Goal: Task Accomplishment & Management: Use online tool/utility

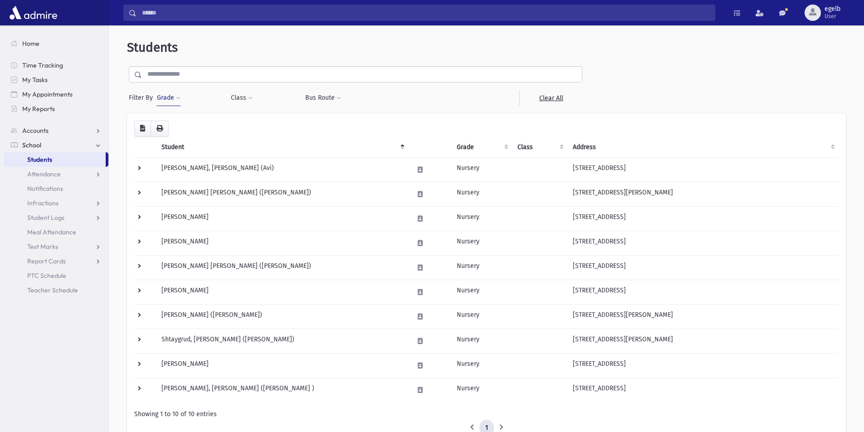
scroll to position [45, 0]
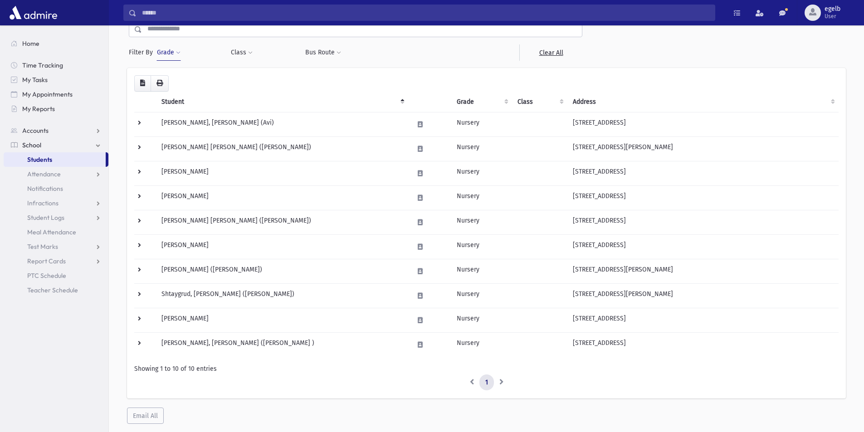
click at [171, 58] on button "Grade" at bounding box center [169, 52] width 24 height 16
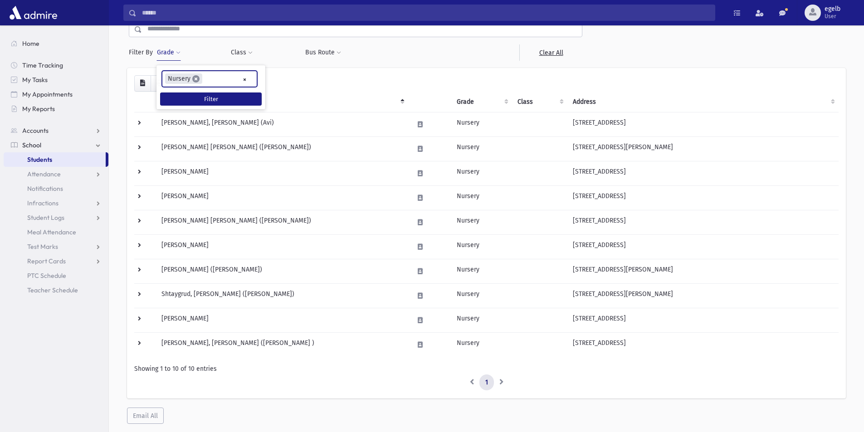
click at [195, 78] on span "×" at bounding box center [195, 78] width 7 height 7
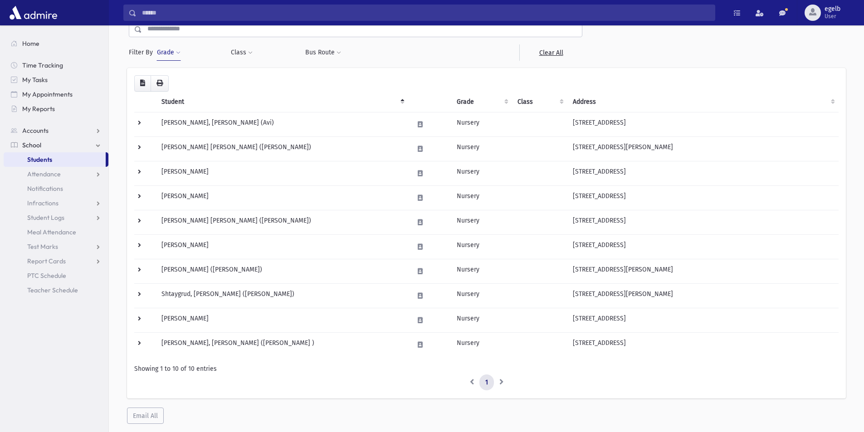
click at [177, 54] on span at bounding box center [178, 52] width 5 height 5
click at [211, 97] on button "Filter" at bounding box center [211, 99] width 102 height 13
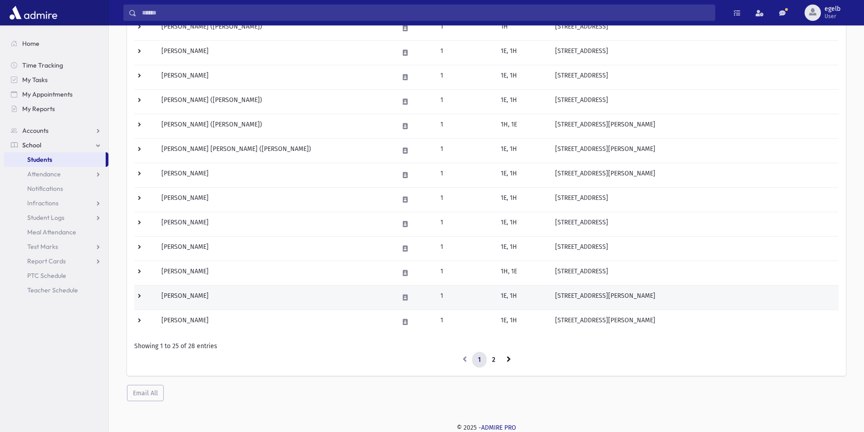
scroll to position [436, 0]
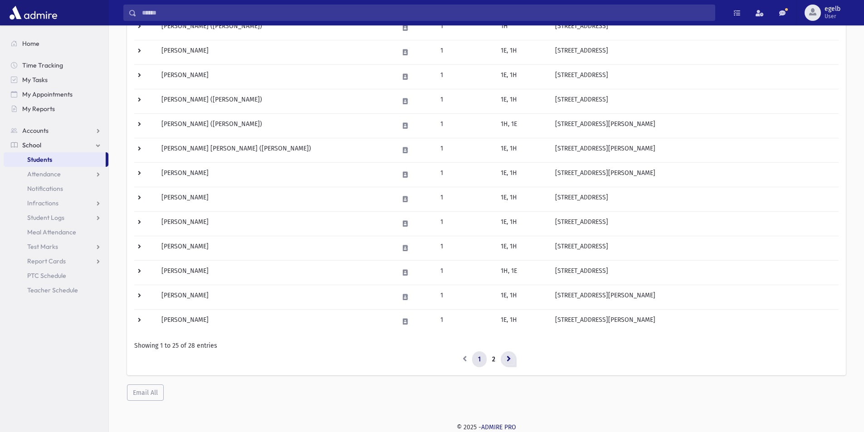
click at [510, 359] on icon at bounding box center [509, 359] width 4 height 6
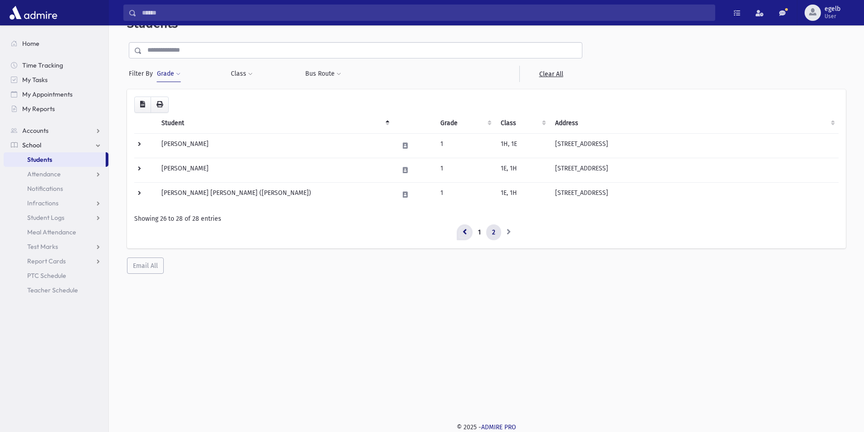
click at [468, 231] on link at bounding box center [465, 233] width 16 height 16
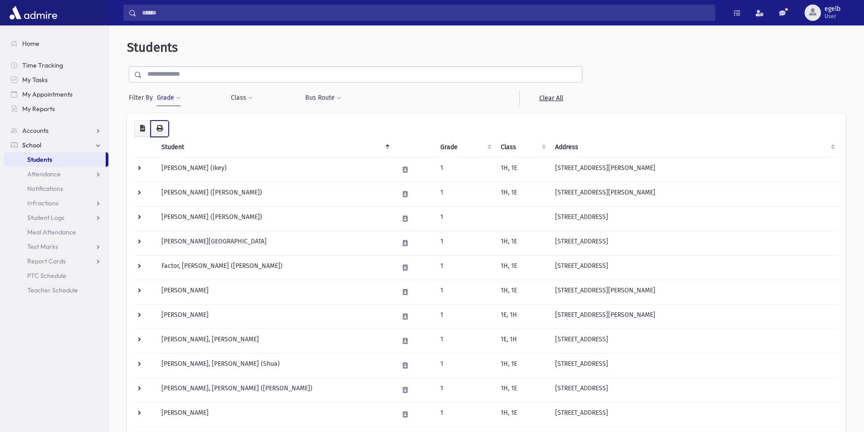
click at [161, 129] on icon "button" at bounding box center [160, 128] width 6 height 6
click at [157, 129] on icon "button" at bounding box center [160, 128] width 6 height 6
click at [46, 107] on span "My Reports" at bounding box center [38, 109] width 33 height 8
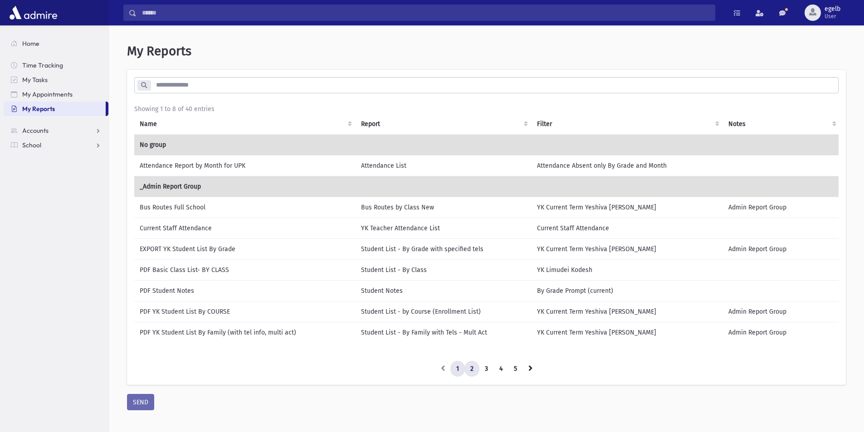
click at [470, 369] on link "2" at bounding box center [472, 369] width 15 height 16
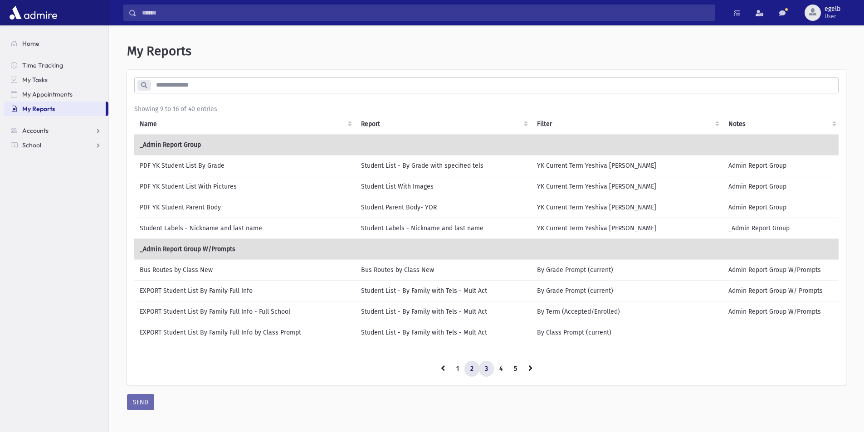
click at [490, 375] on link "3" at bounding box center [486, 369] width 15 height 16
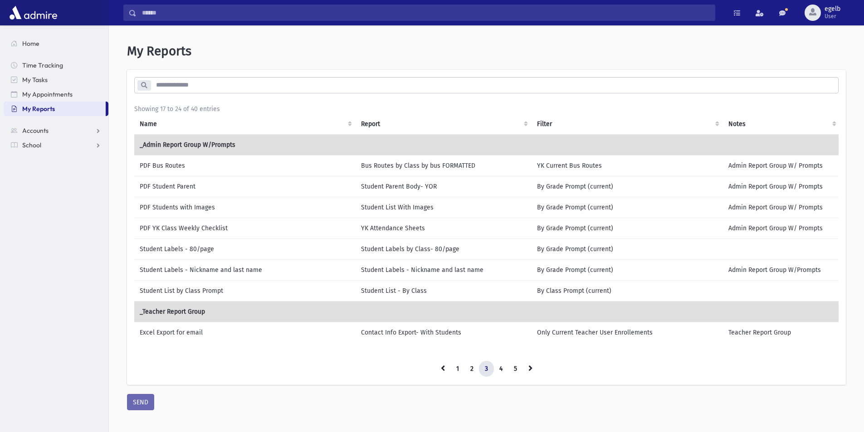
click at [209, 292] on td "Student List by Class Prompt" at bounding box center [244, 290] width 221 height 21
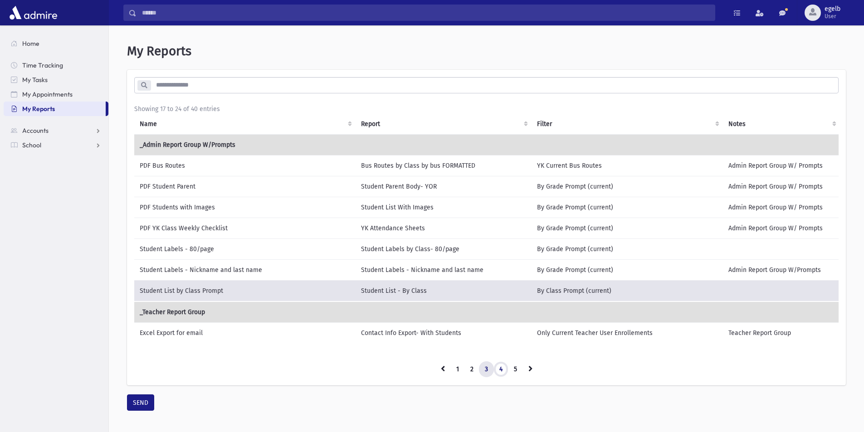
click at [505, 376] on link "4" at bounding box center [501, 370] width 15 height 16
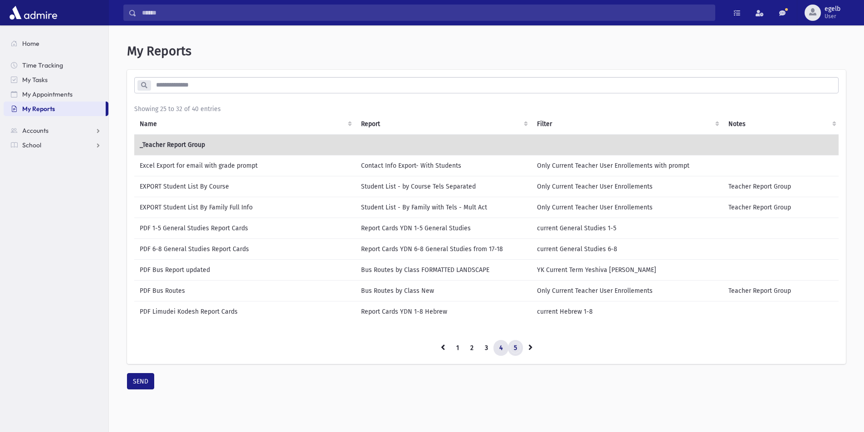
click at [513, 357] on link "5" at bounding box center [515, 348] width 15 height 16
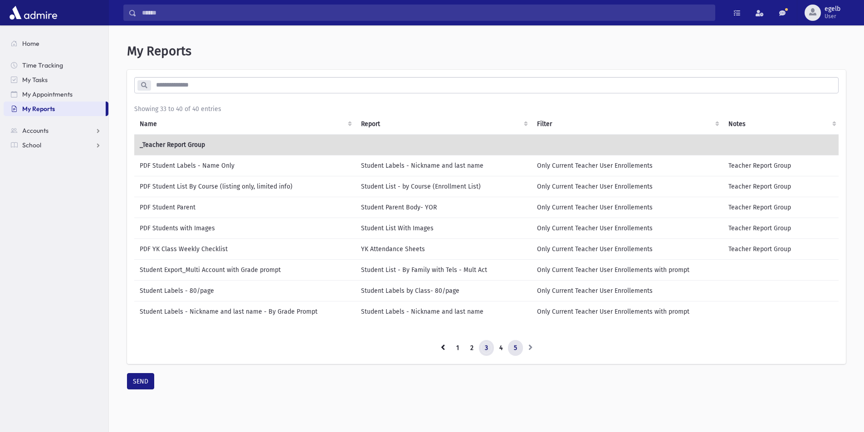
click at [485, 357] on link "3" at bounding box center [486, 348] width 15 height 16
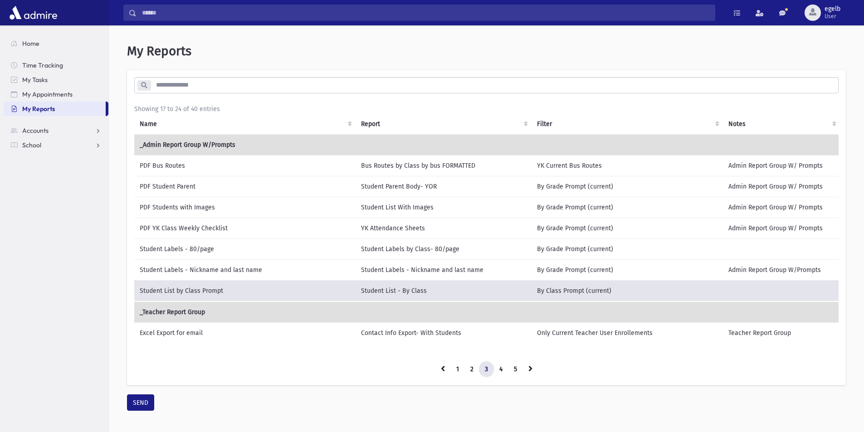
click at [419, 294] on td "Student List - By Class" at bounding box center [444, 290] width 176 height 21
click at [140, 409] on button "SEND" at bounding box center [140, 403] width 27 height 16
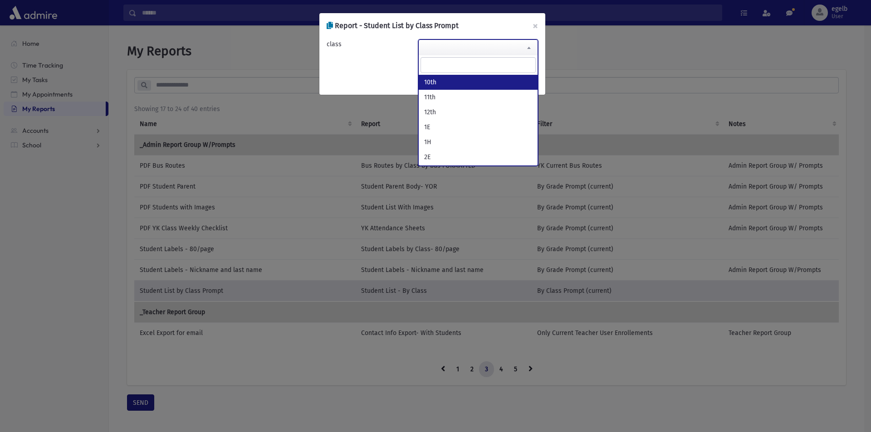
click at [431, 40] on span at bounding box center [478, 47] width 120 height 16
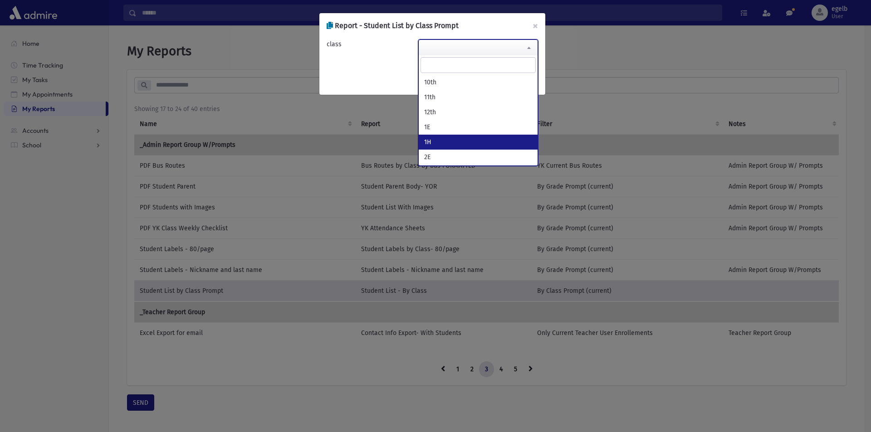
select select "**"
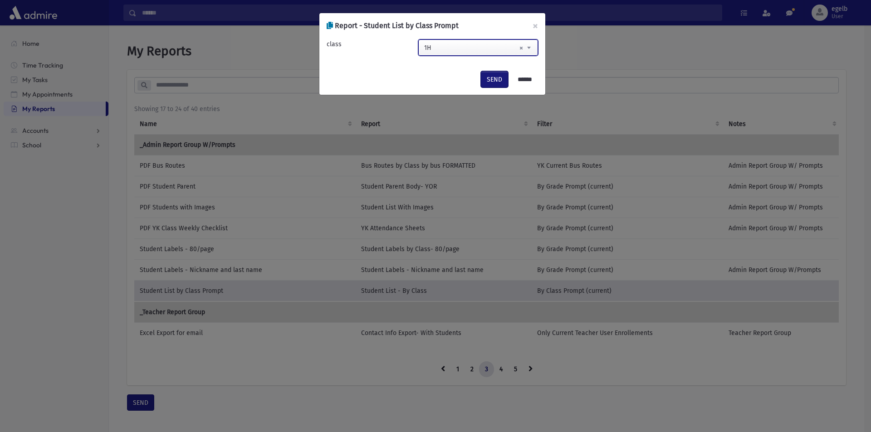
click at [484, 77] on button "SEND" at bounding box center [494, 79] width 27 height 16
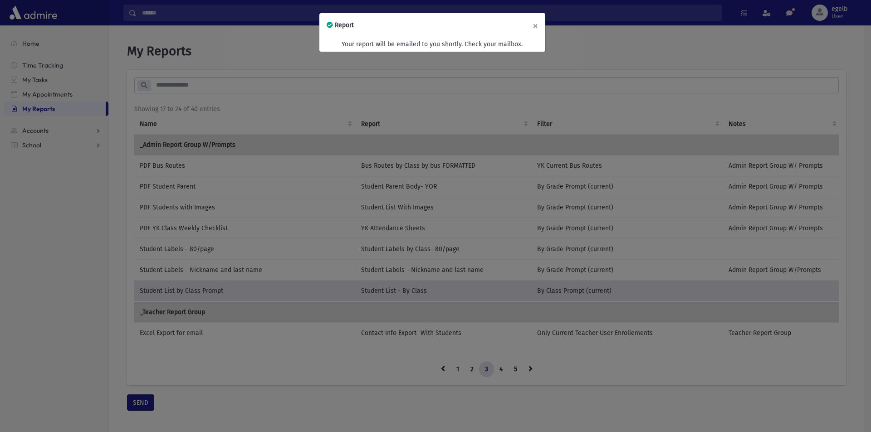
click at [535, 24] on button "×" at bounding box center [535, 25] width 20 height 25
